Goal: Information Seeking & Learning: Learn about a topic

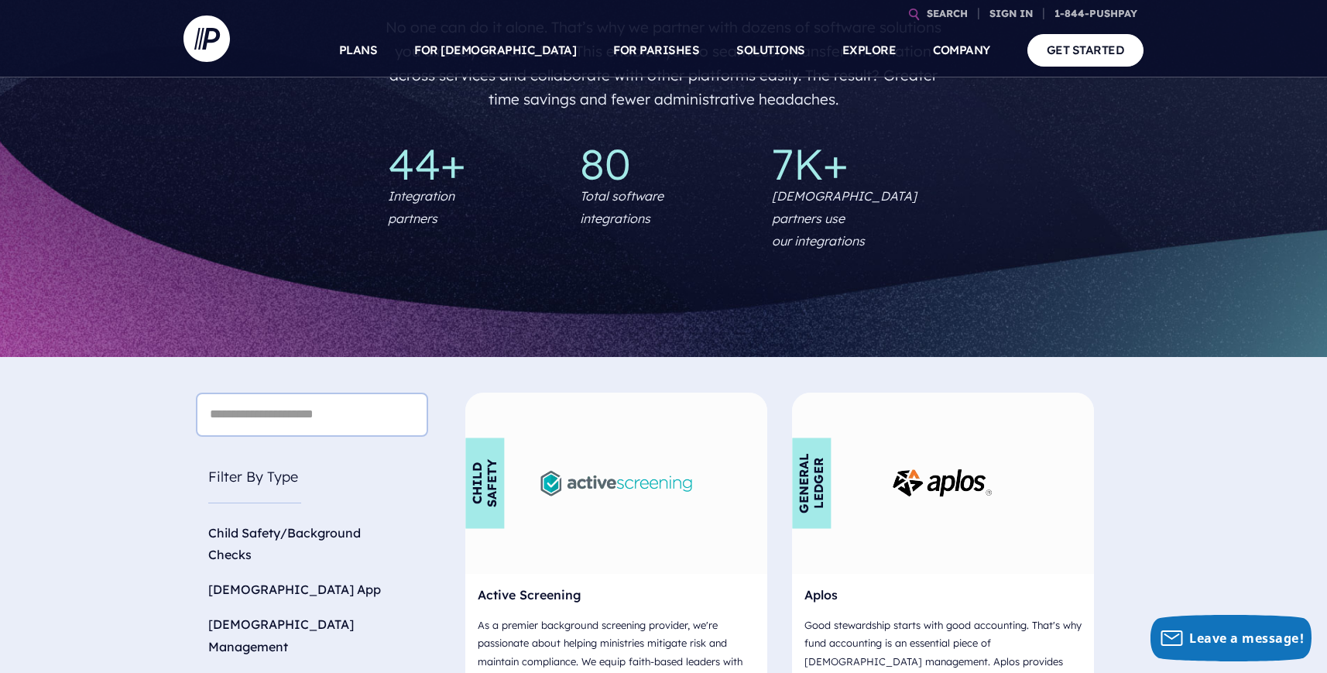
scroll to position [309, 0]
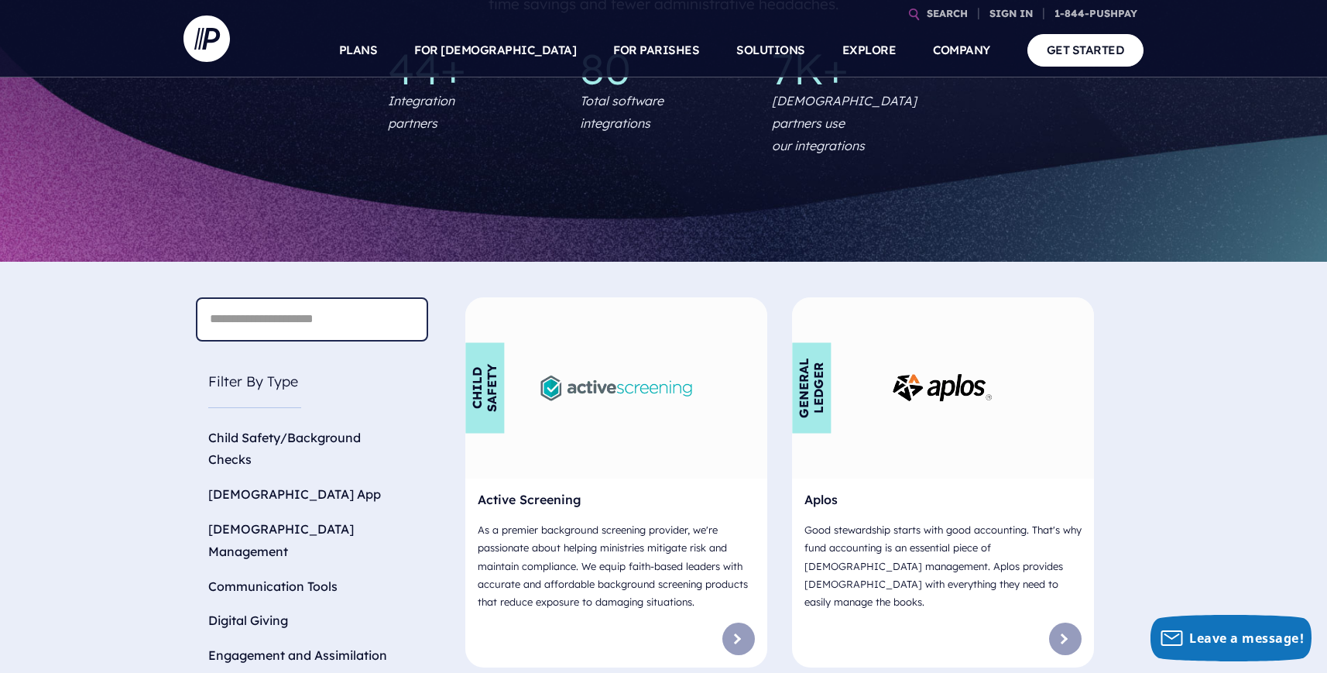
click at [352, 304] on input "text" at bounding box center [312, 319] width 232 height 44
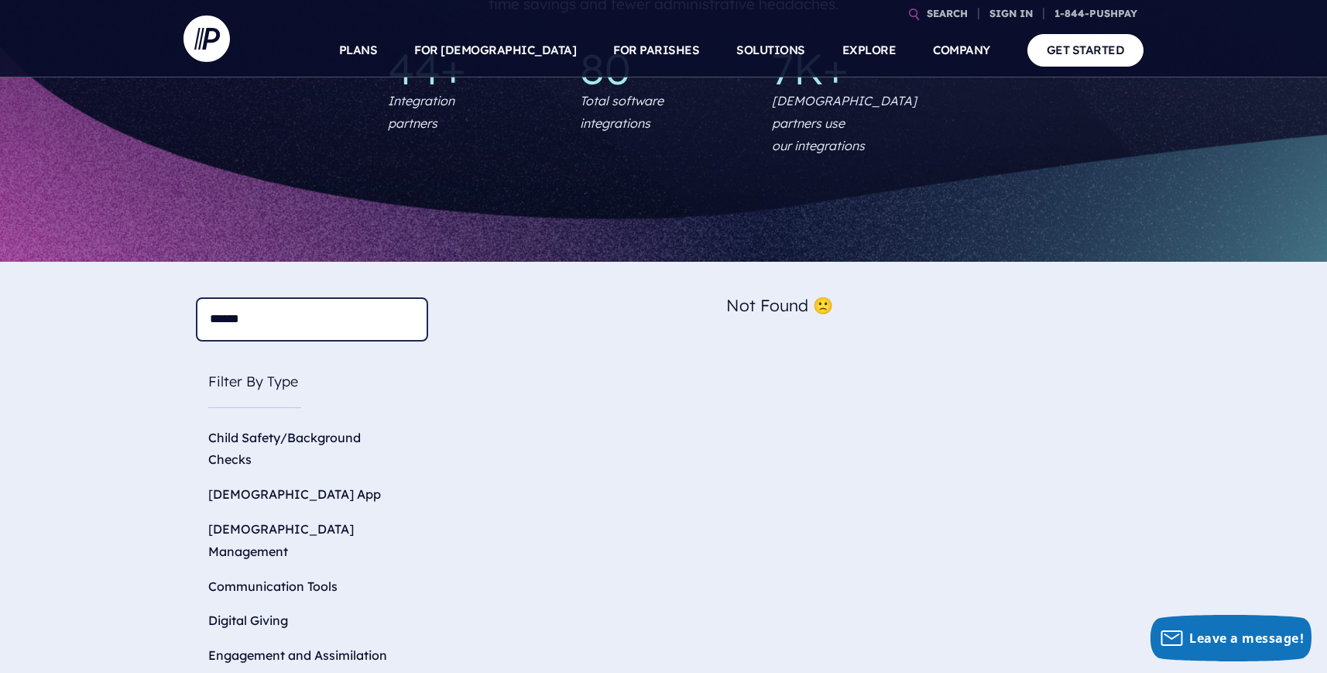
type input "*******"
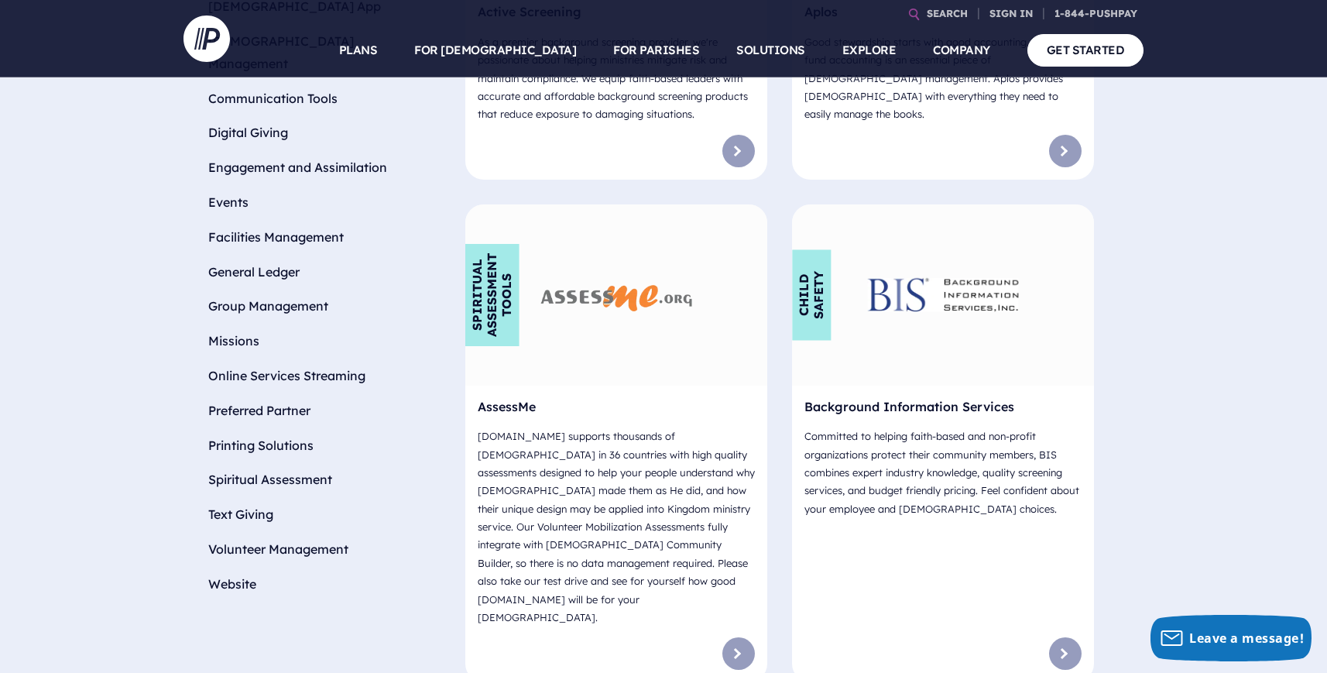
scroll to position [798, 0]
click at [232, 565] on li "Website" at bounding box center [312, 582] width 232 height 35
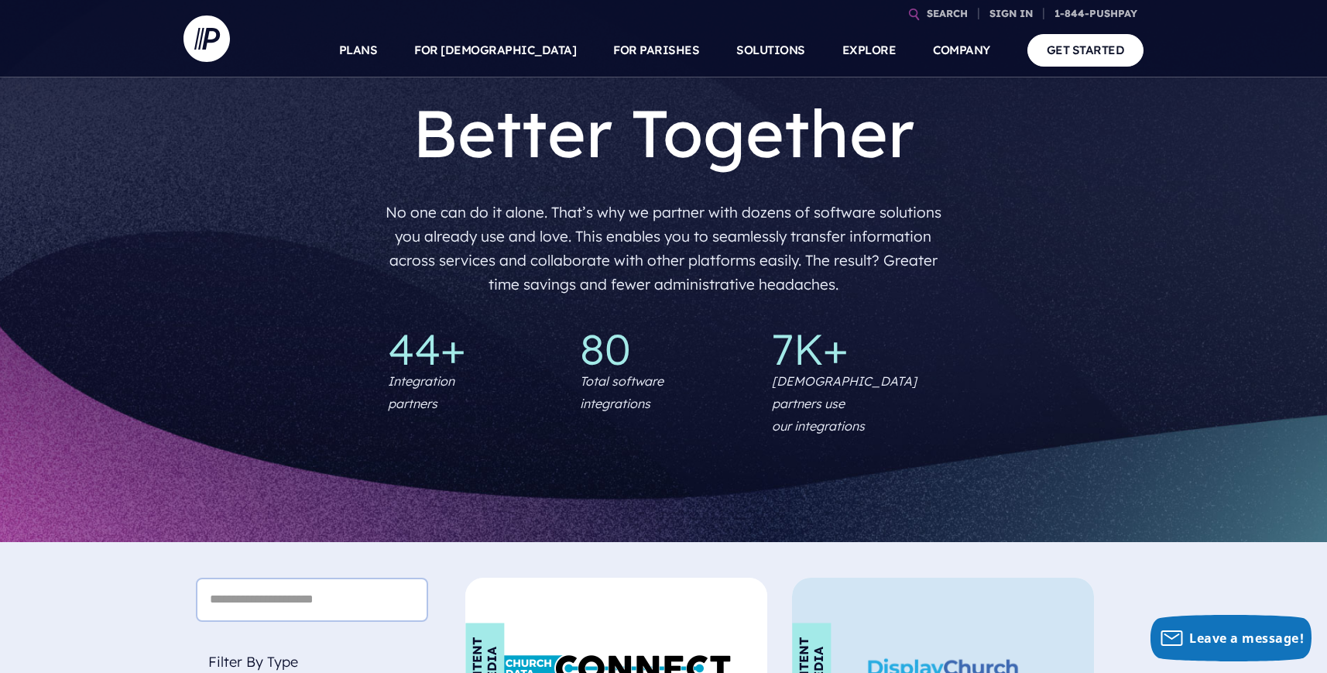
scroll to position [0, 0]
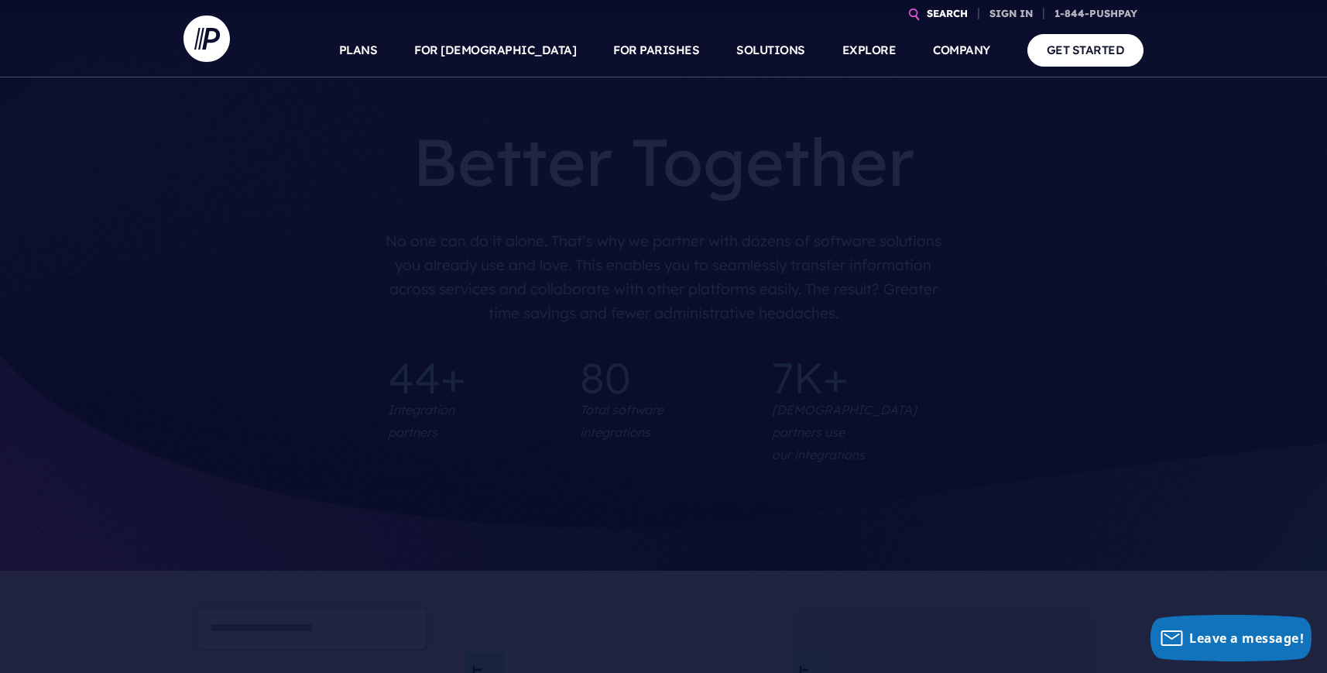
click at [948, 18] on link "SEARCH" at bounding box center [947, 13] width 53 height 27
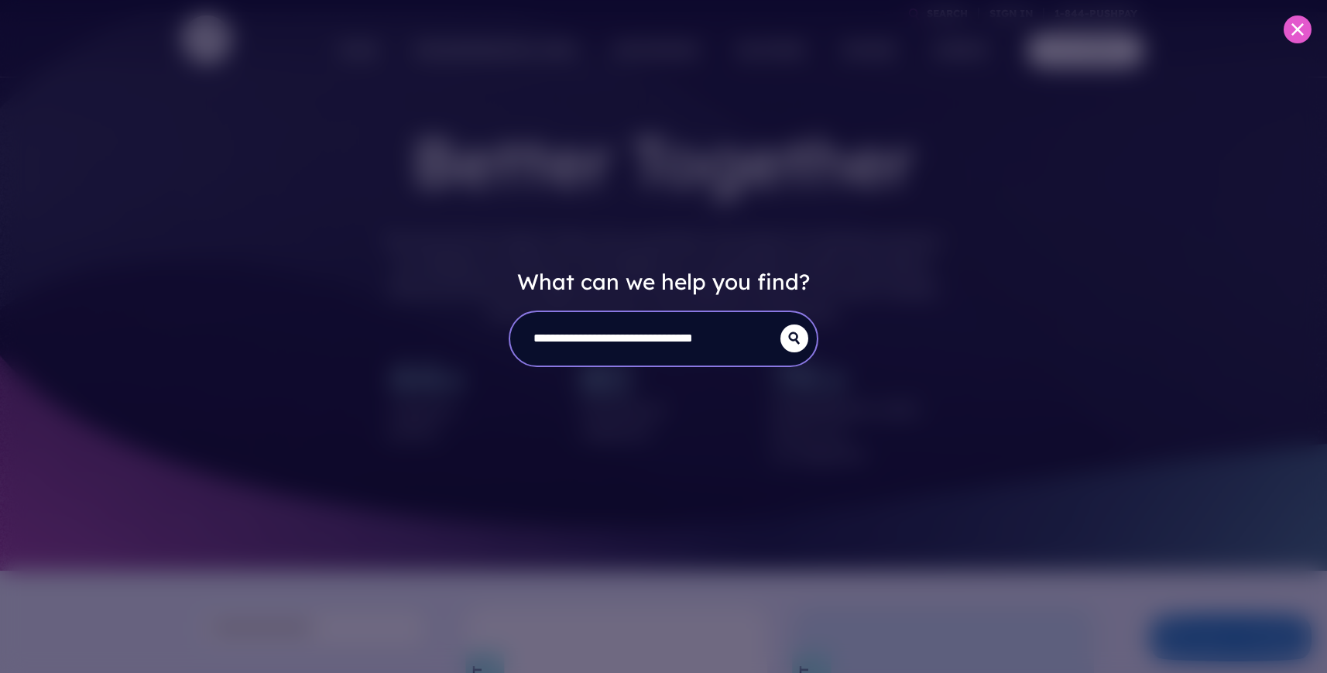
scroll to position [0, 17]
type input "**********"
click at [781, 324] on button "submit" at bounding box center [795, 338] width 28 height 28
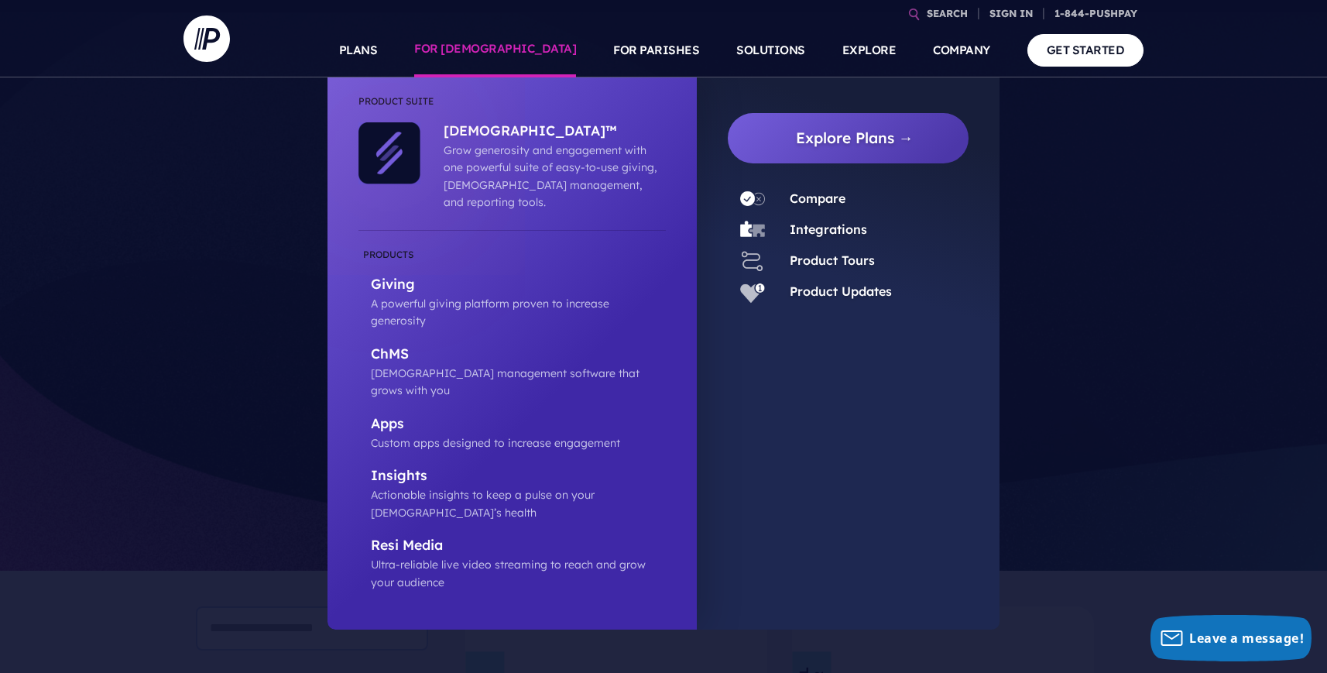
click at [567, 50] on link "FOR [DEMOGRAPHIC_DATA]" at bounding box center [495, 50] width 162 height 54
click at [535, 51] on link "FOR [DEMOGRAPHIC_DATA]" at bounding box center [495, 50] width 162 height 54
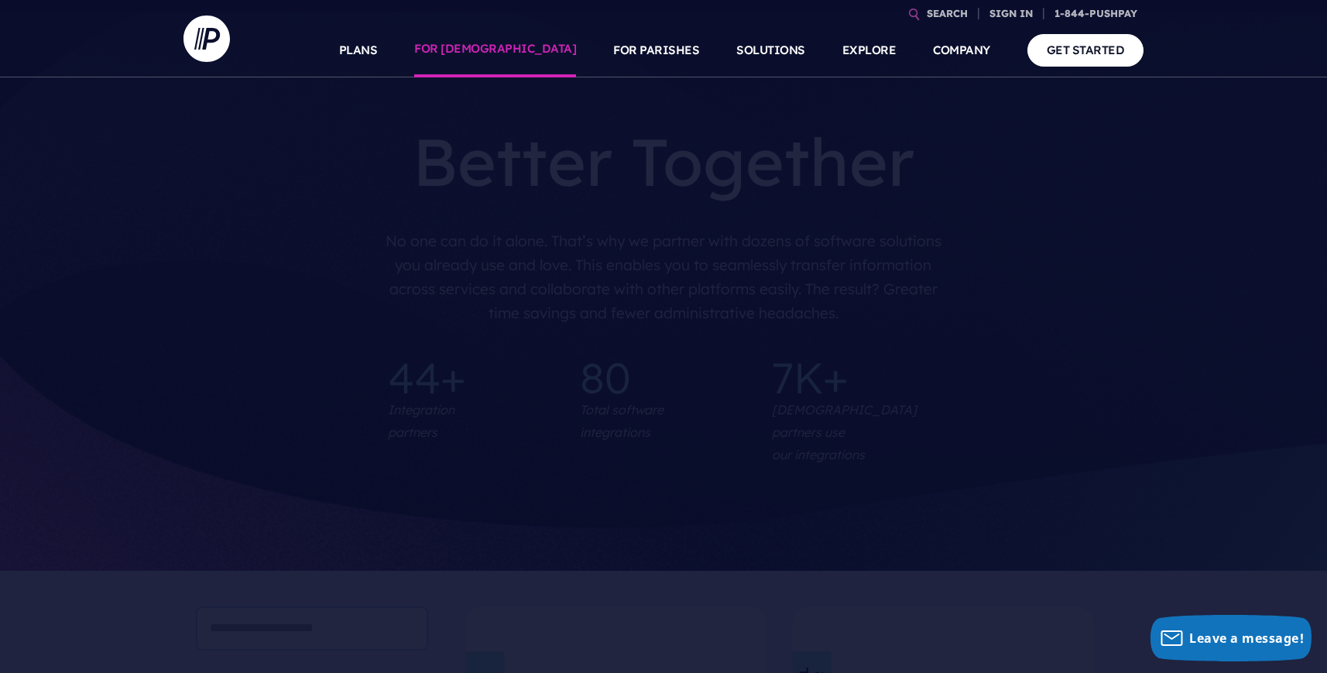
click at [535, 51] on link "FOR [DEMOGRAPHIC_DATA]" at bounding box center [495, 50] width 162 height 54
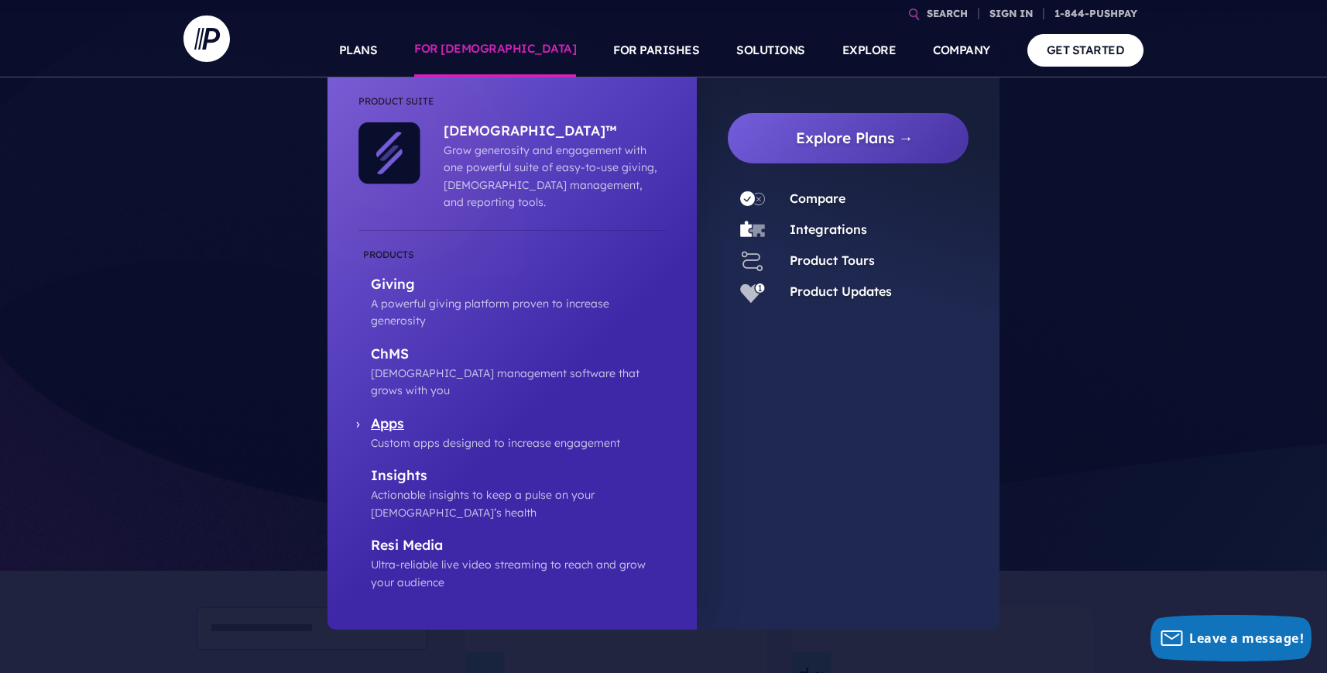
click at [392, 415] on p "Apps" at bounding box center [518, 424] width 295 height 19
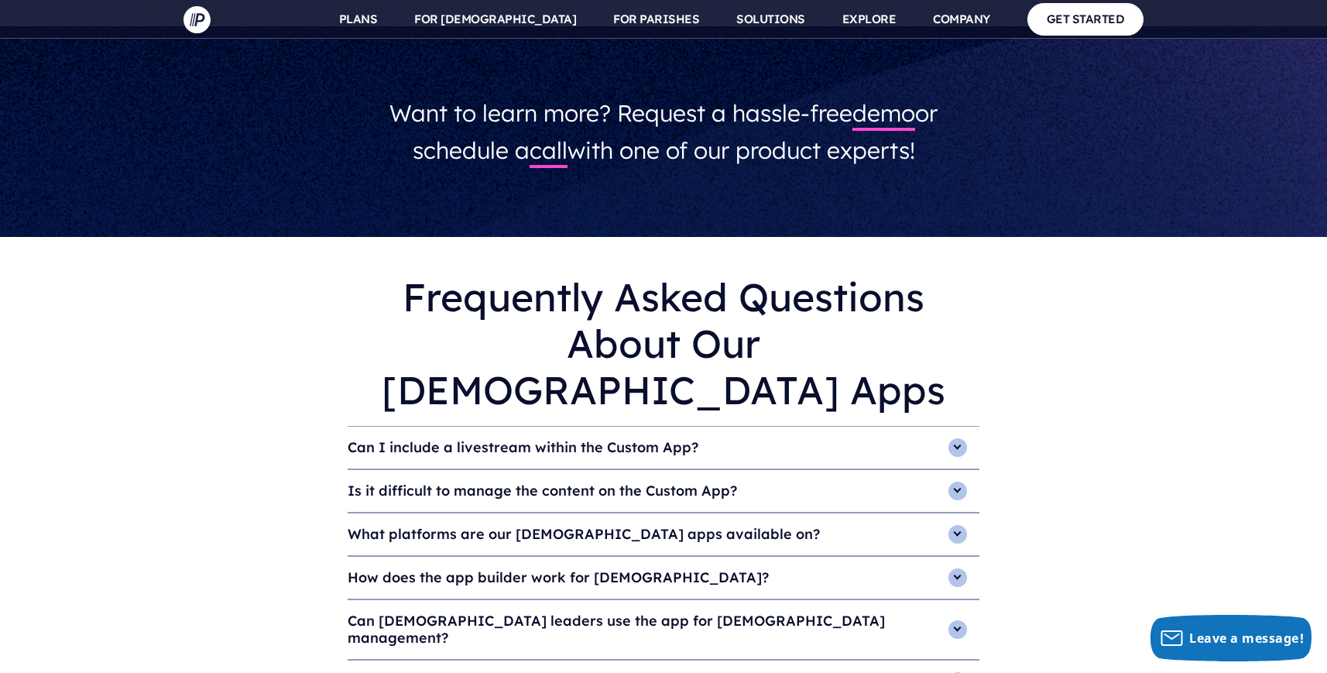
scroll to position [4762, 0]
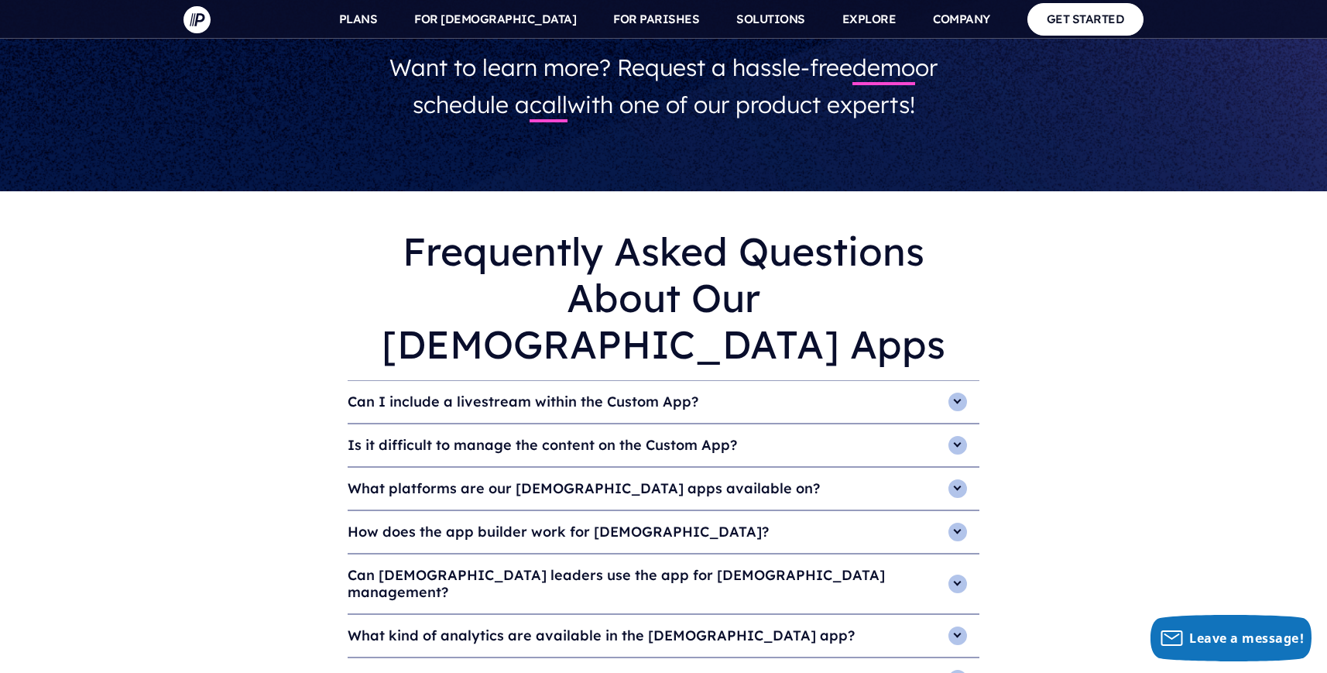
click at [600, 424] on h4 "Is it difficult to manage the content on the Custom App?" at bounding box center [664, 445] width 632 height 42
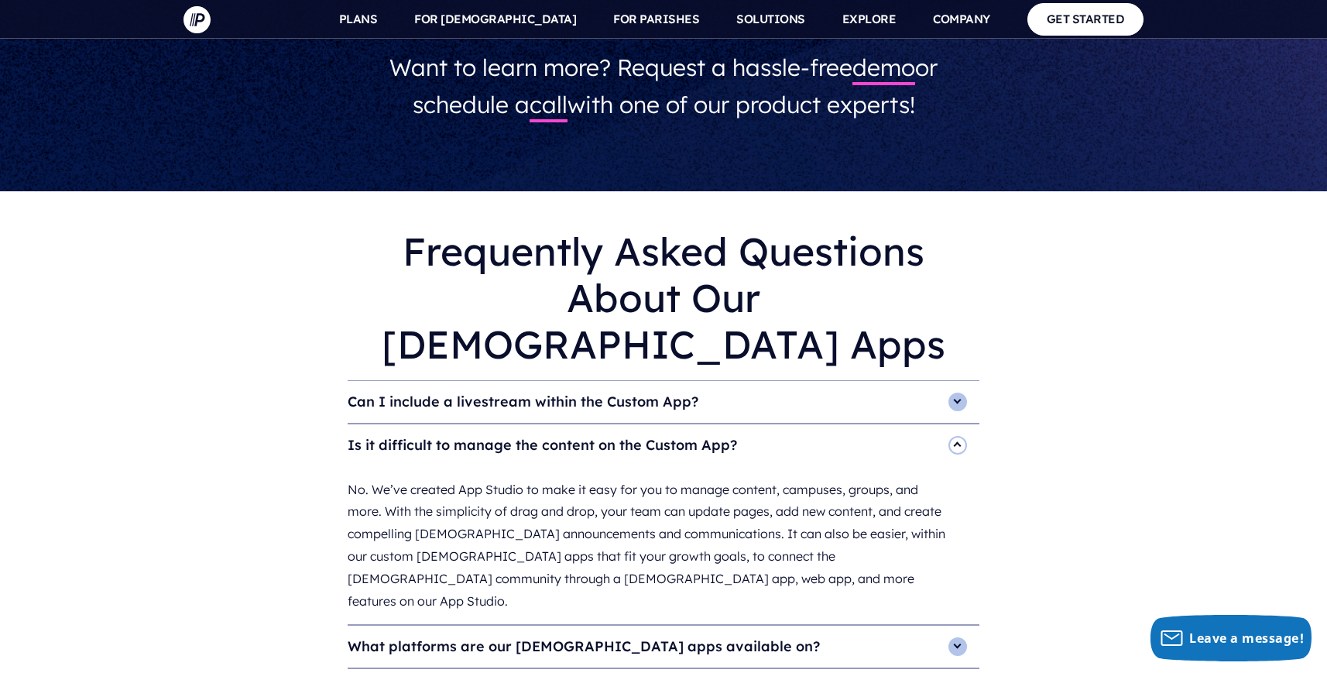
click at [599, 424] on h4 "Is it difficult to manage the content on the Custom App?" at bounding box center [664, 445] width 632 height 42
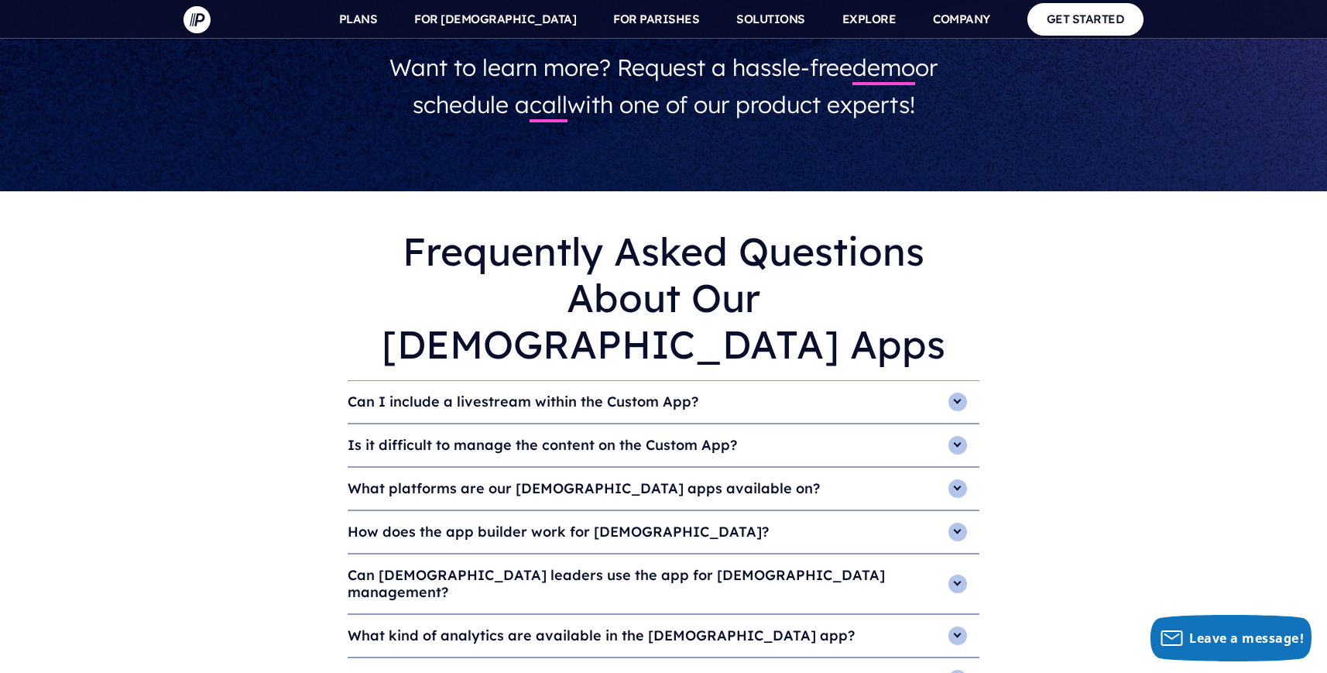
click at [606, 468] on h4 "What platforms are our [DEMOGRAPHIC_DATA] apps available on?" at bounding box center [664, 489] width 632 height 42
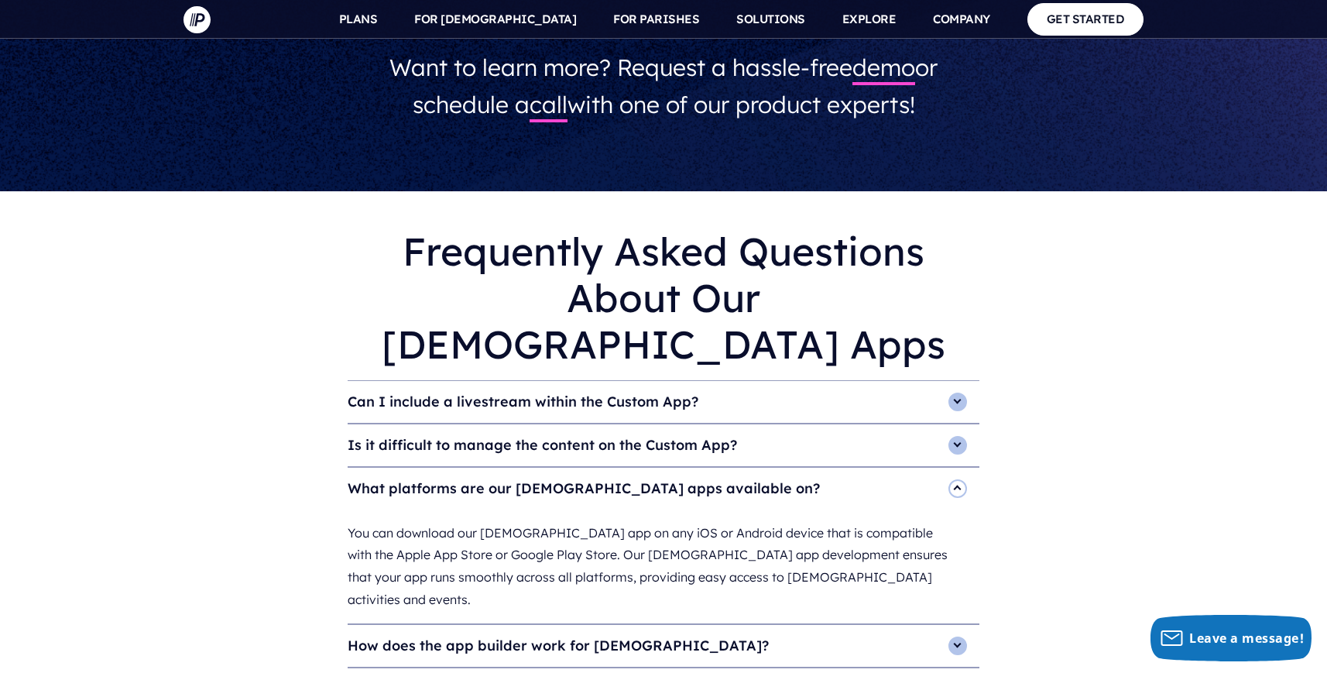
click at [606, 468] on h4 "What platforms are our [DEMOGRAPHIC_DATA] apps available on?" at bounding box center [664, 489] width 632 height 42
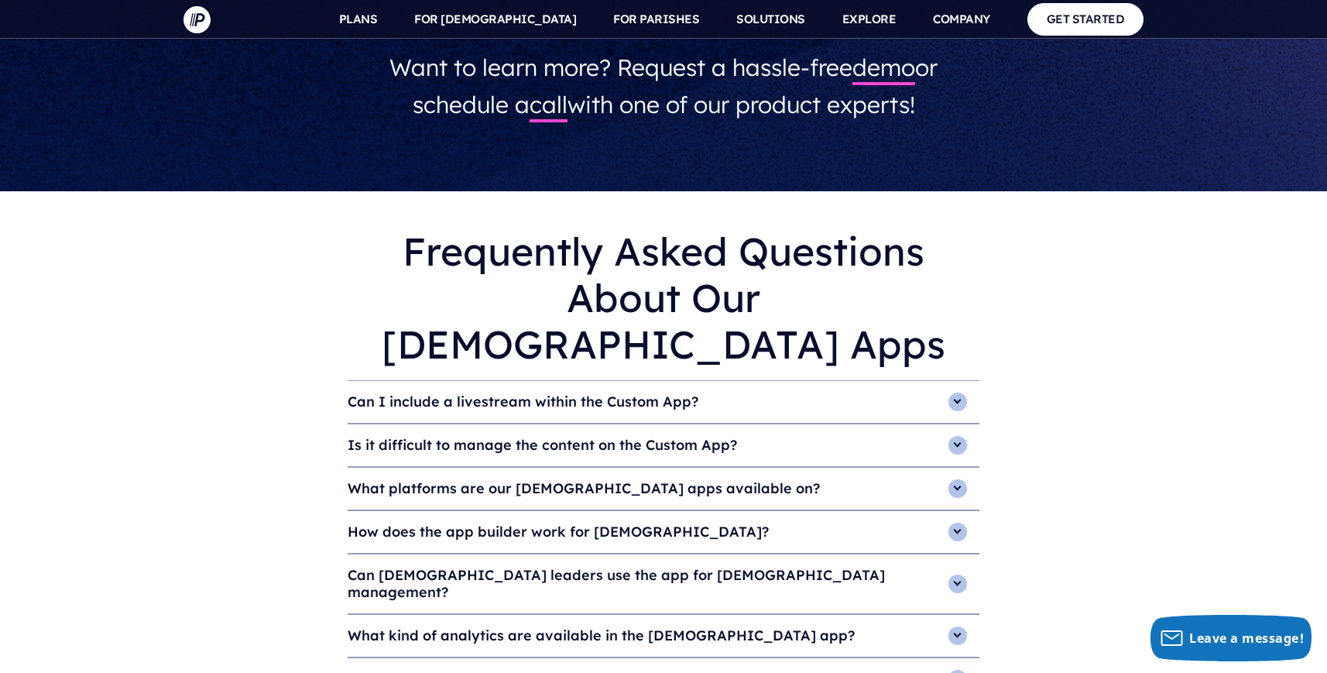
click at [583, 511] on h4 "How does the app builder work for [DEMOGRAPHIC_DATA]?" at bounding box center [664, 532] width 632 height 42
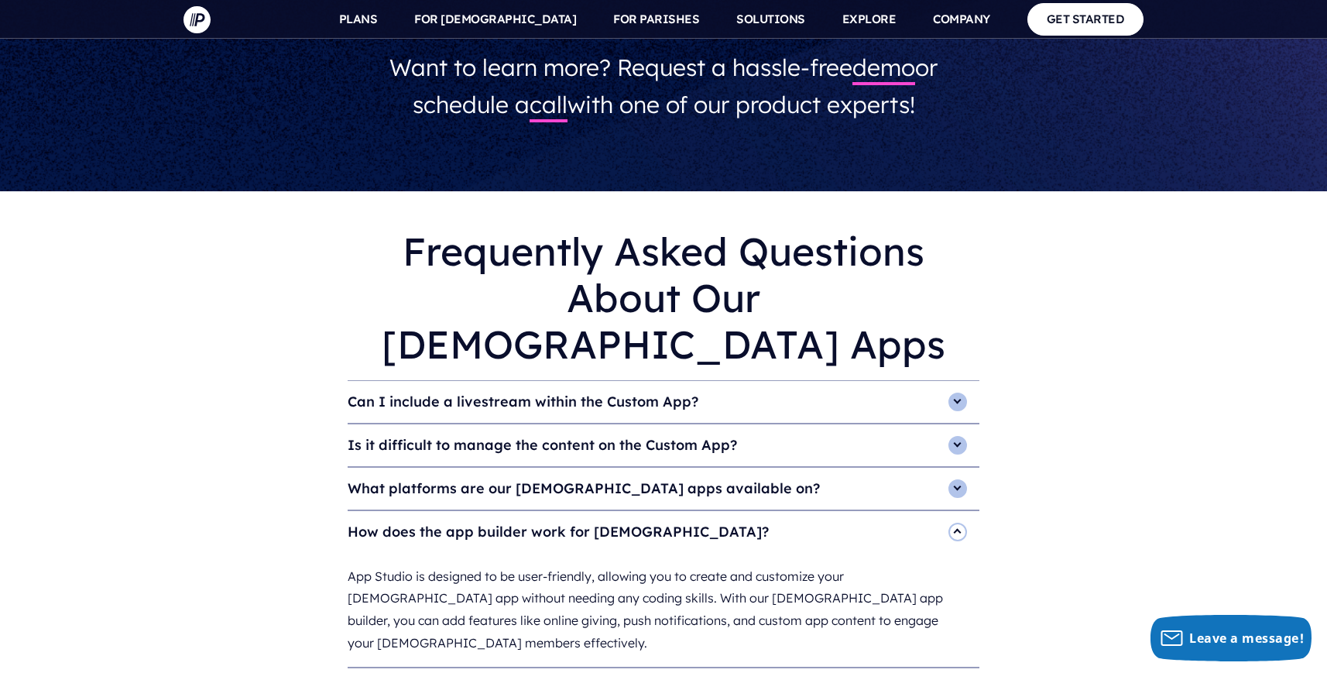
click at [583, 511] on h4 "How does the app builder work for [DEMOGRAPHIC_DATA]?" at bounding box center [664, 532] width 632 height 42
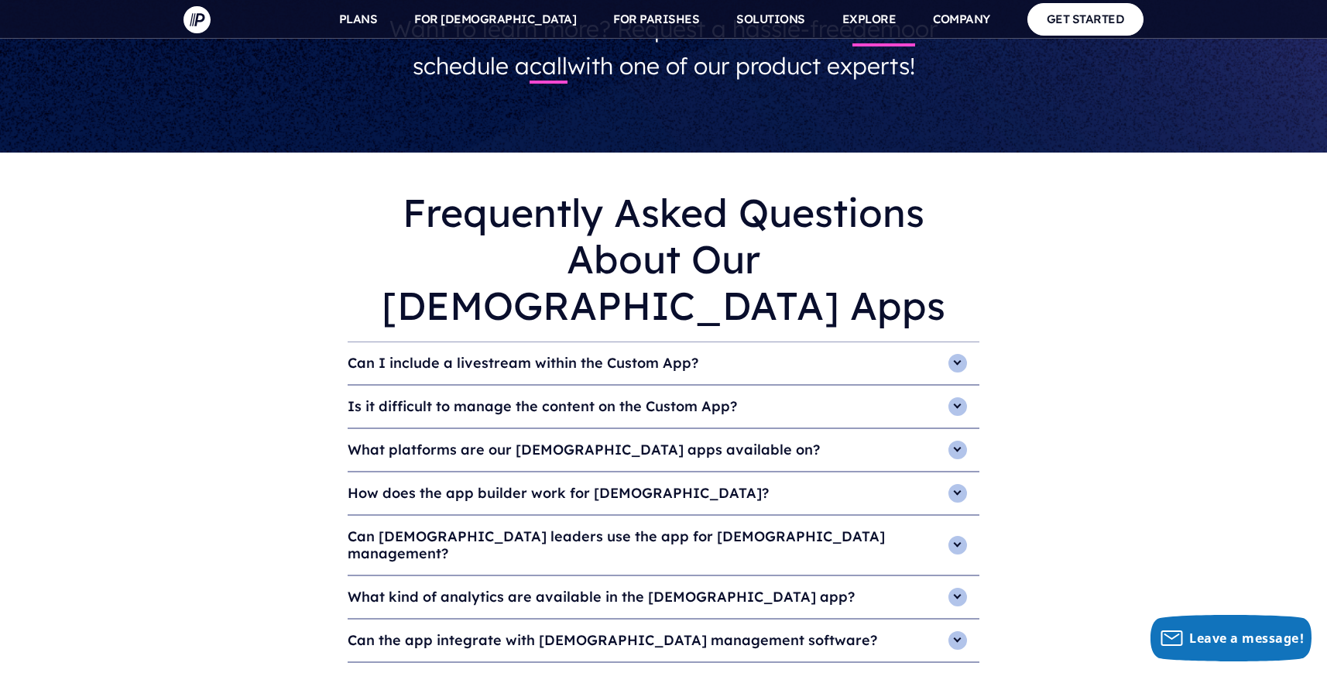
scroll to position [4803, 0]
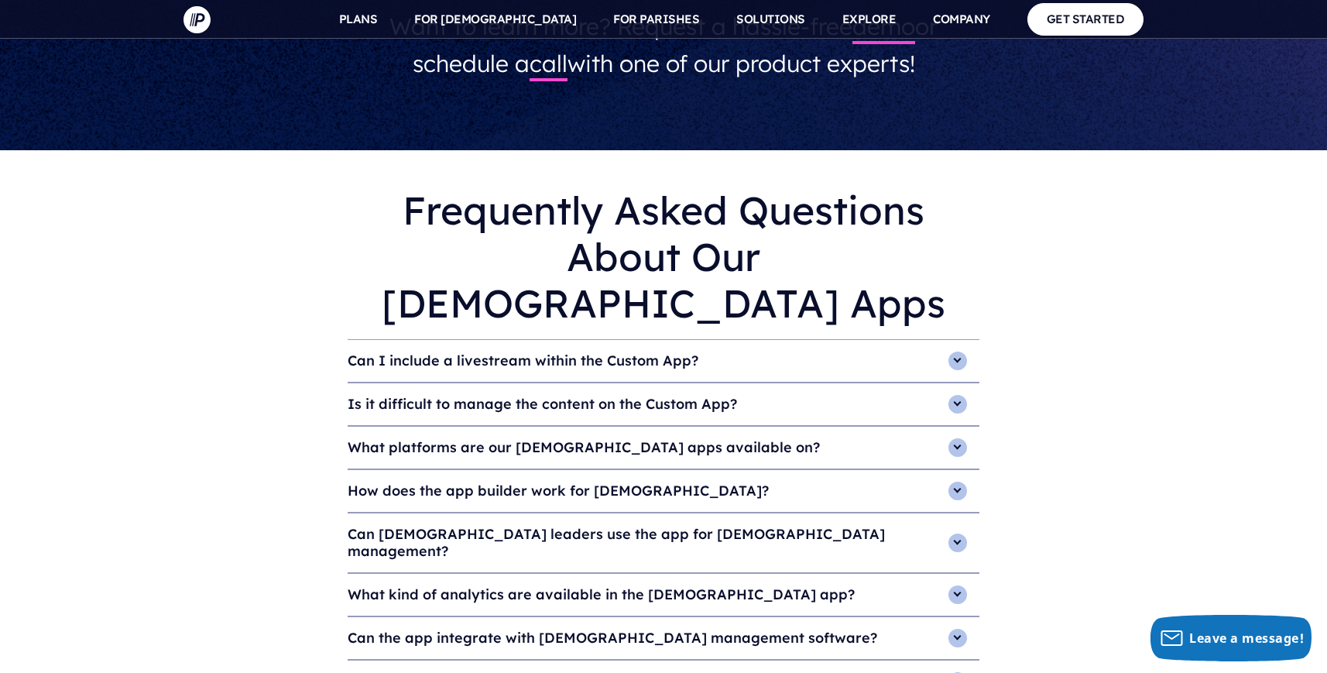
click at [603, 617] on h4 "Can the app integrate with [DEMOGRAPHIC_DATA] management software?" at bounding box center [664, 638] width 632 height 42
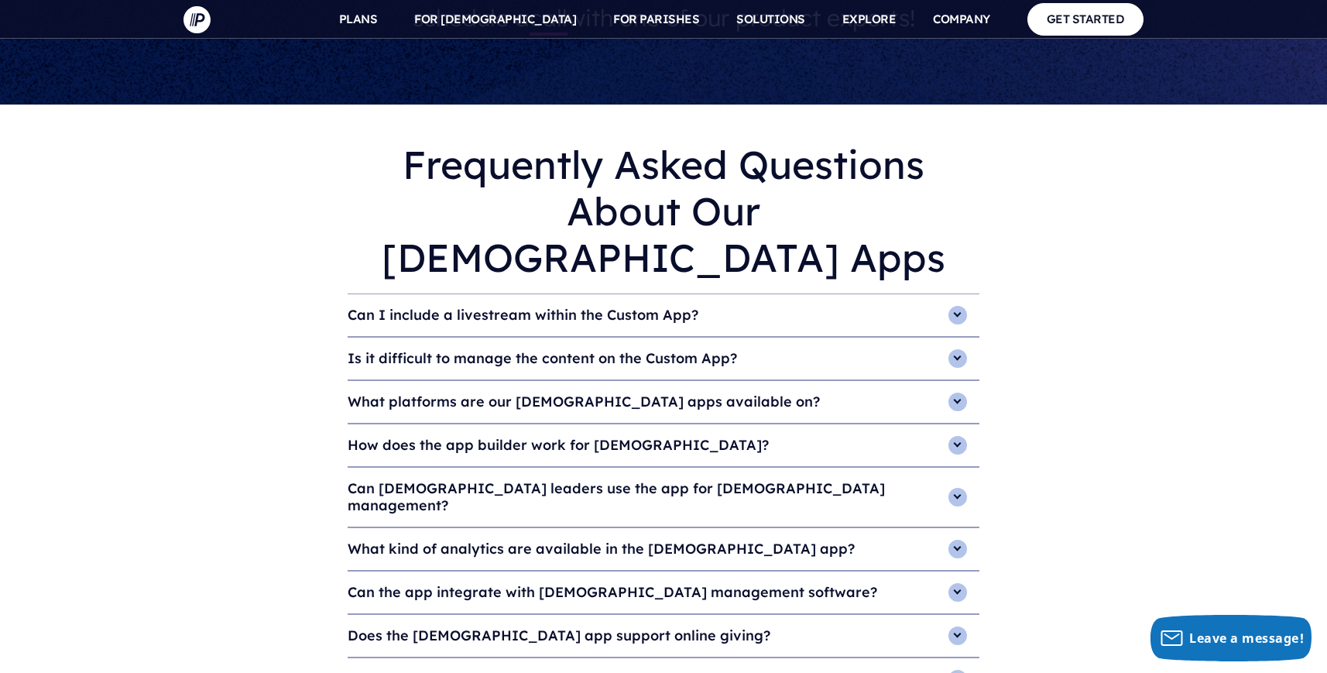
scroll to position [4856, 0]
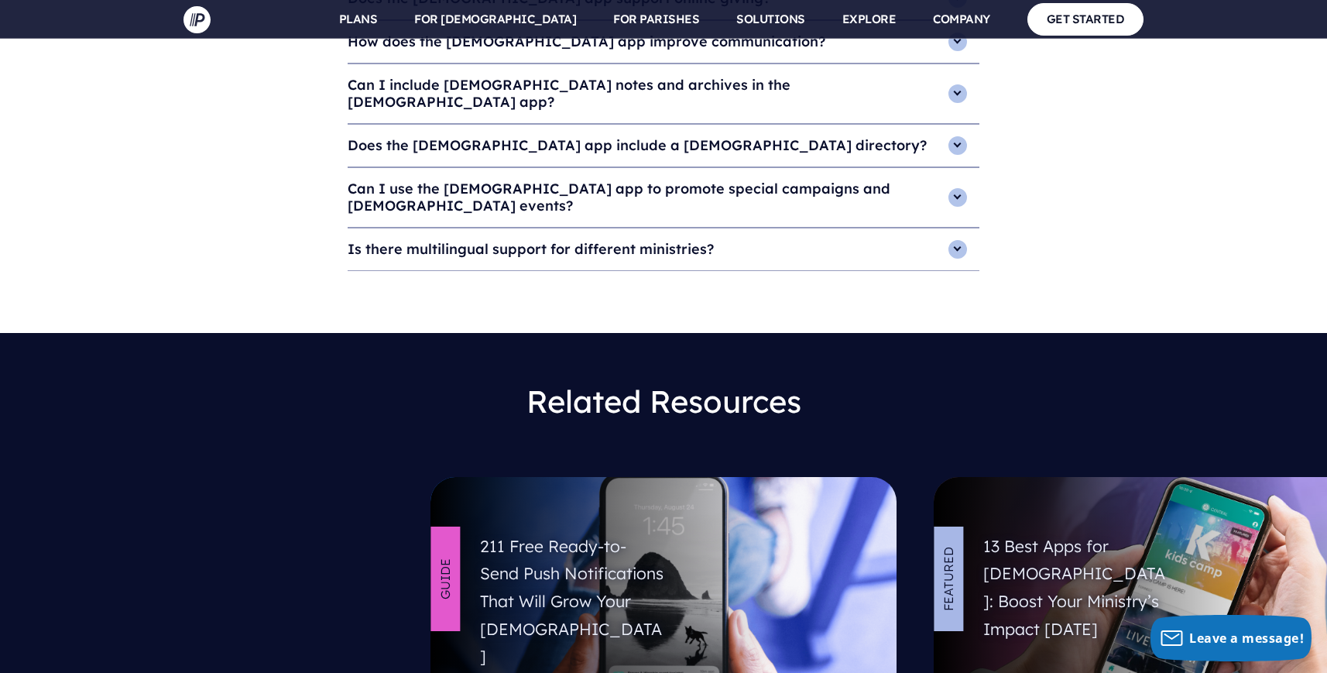
scroll to position [5605, 0]
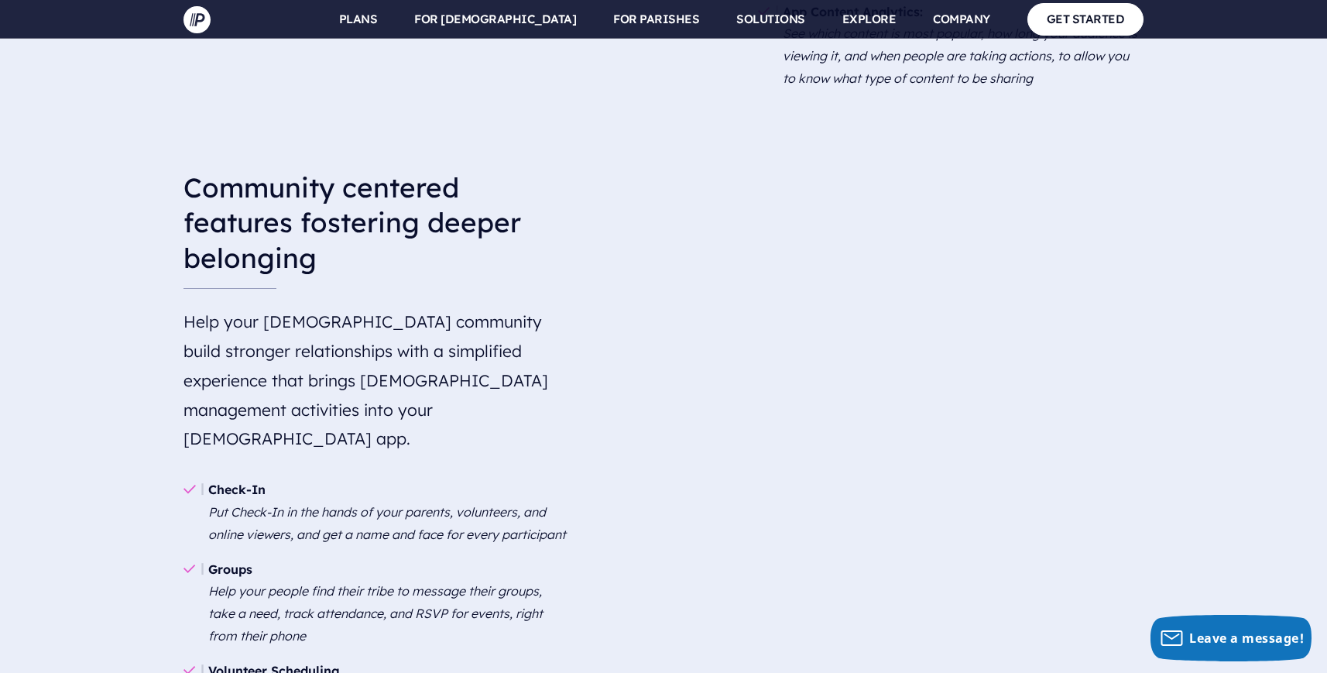
scroll to position [1986, 0]
